Goal: Transaction & Acquisition: Purchase product/service

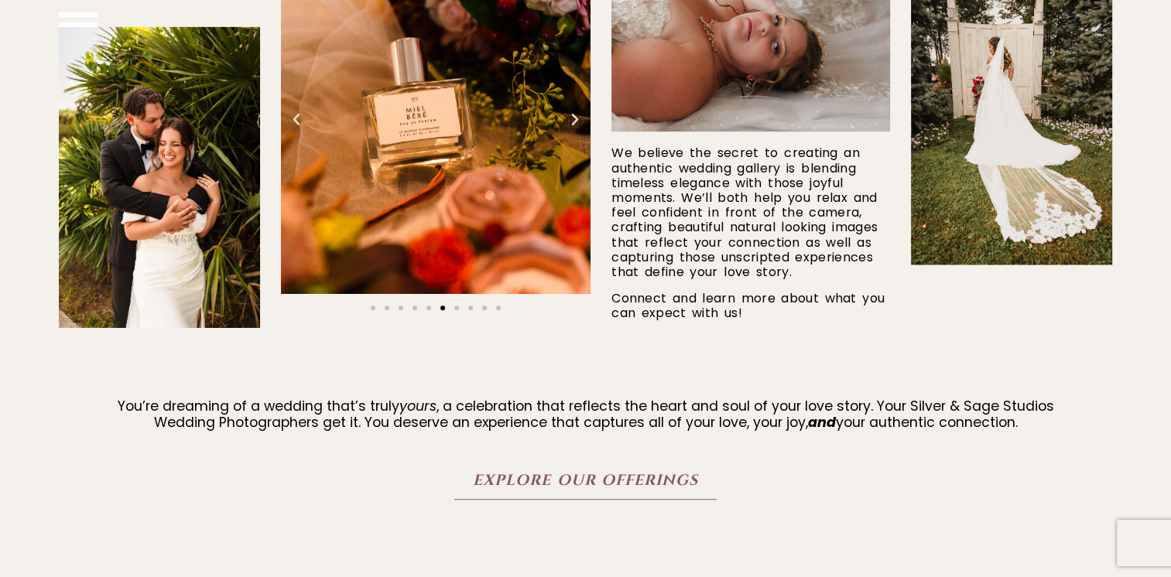
scroll to position [913, 0]
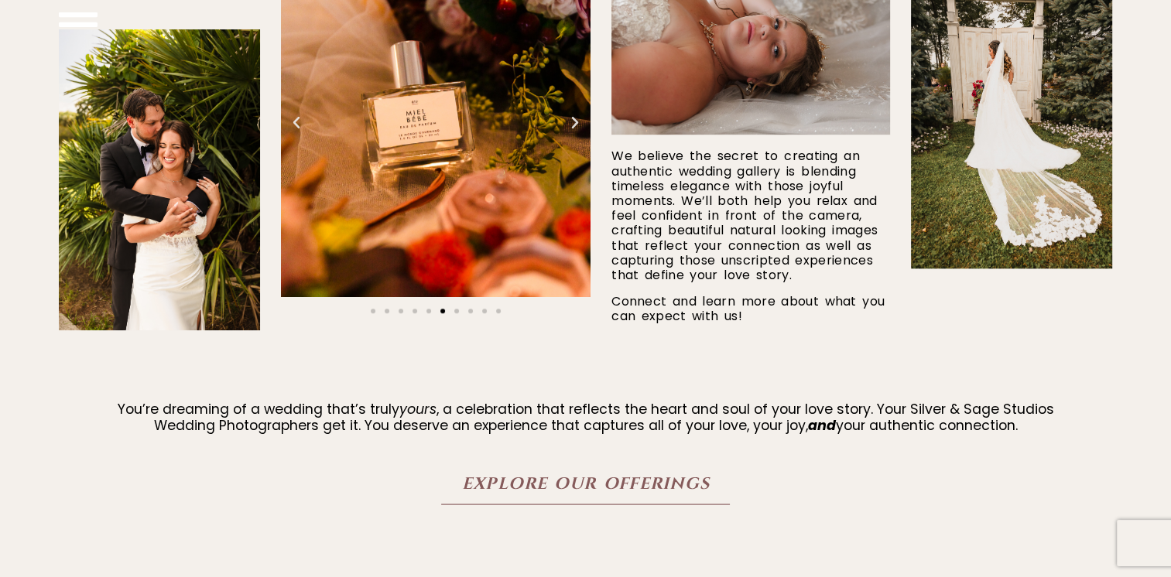
click at [642, 492] on span "Explore Our Offerings" at bounding box center [585, 483] width 248 height 19
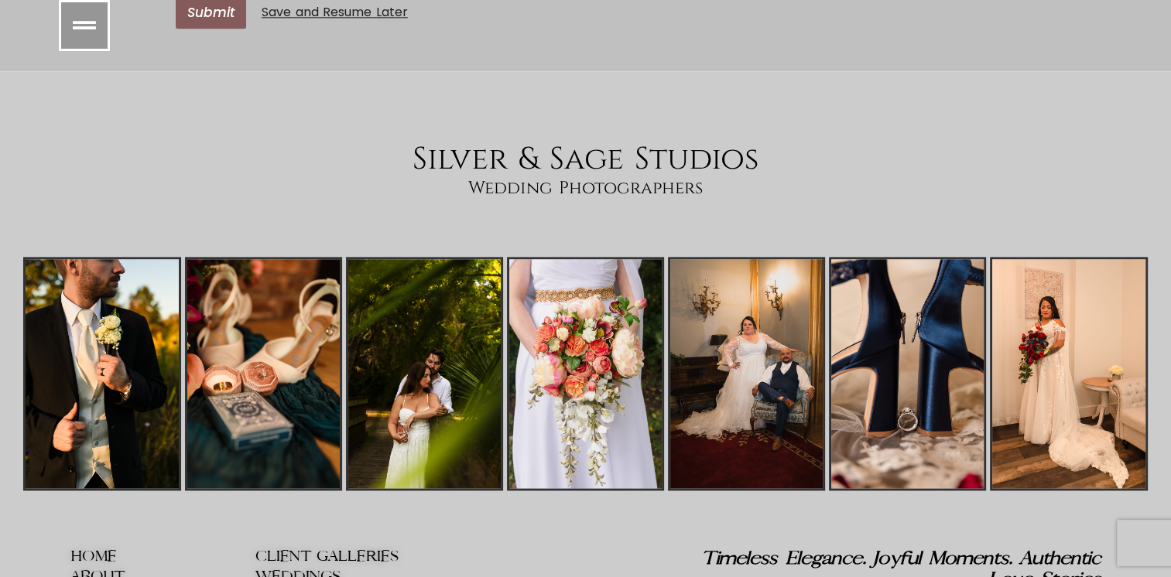
scroll to position [8034, 0]
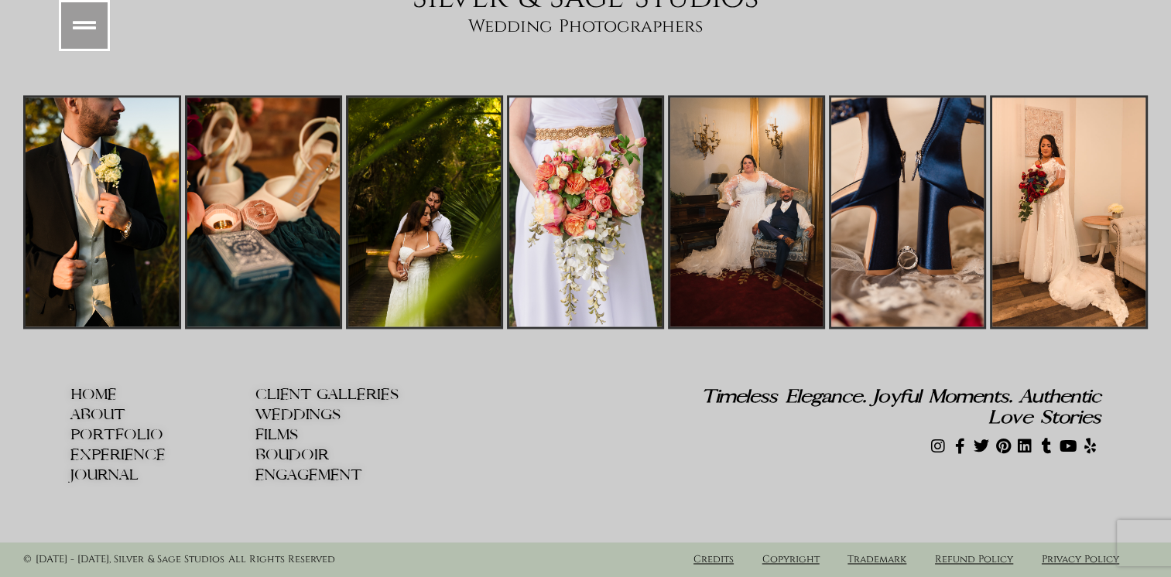
click at [317, 423] on span "WEDDINGS" at bounding box center [297, 415] width 85 height 16
